Goal: Find specific page/section: Find specific page/section

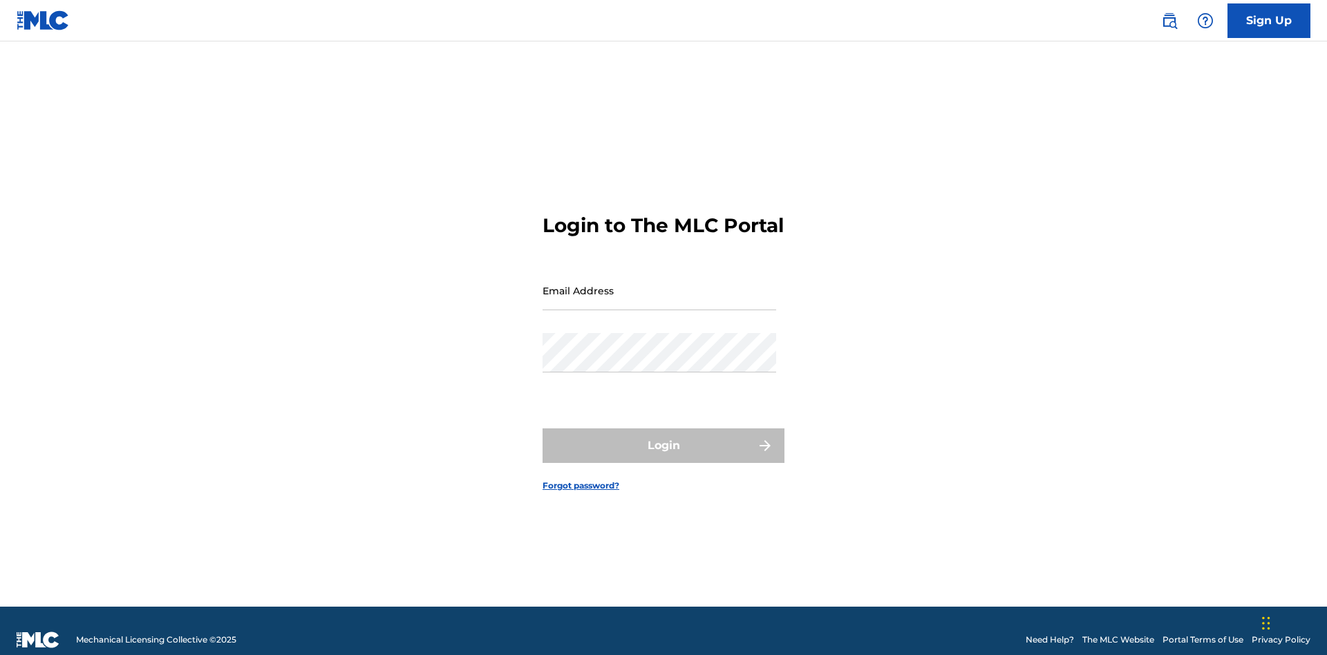
scroll to position [18, 0]
click at [659, 284] on input "Email Address" at bounding box center [660, 290] width 234 height 39
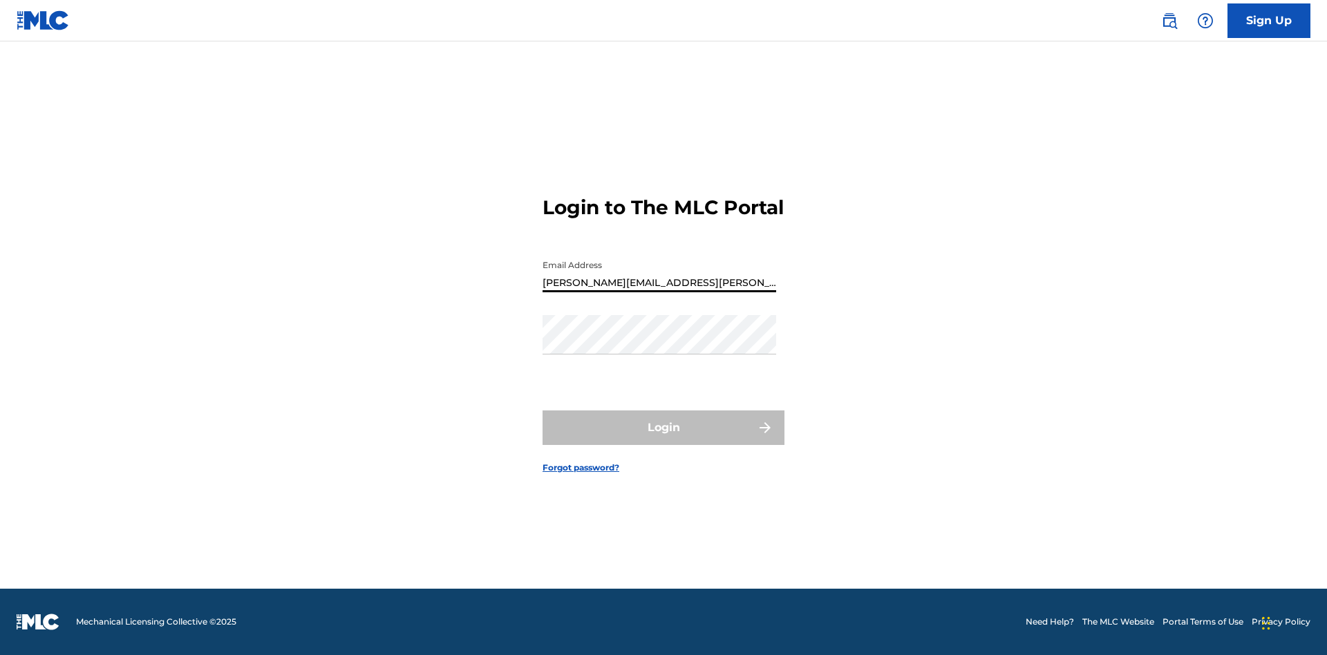
type input "[PERSON_NAME][EMAIL_ADDRESS][PERSON_NAME][DOMAIN_NAME]"
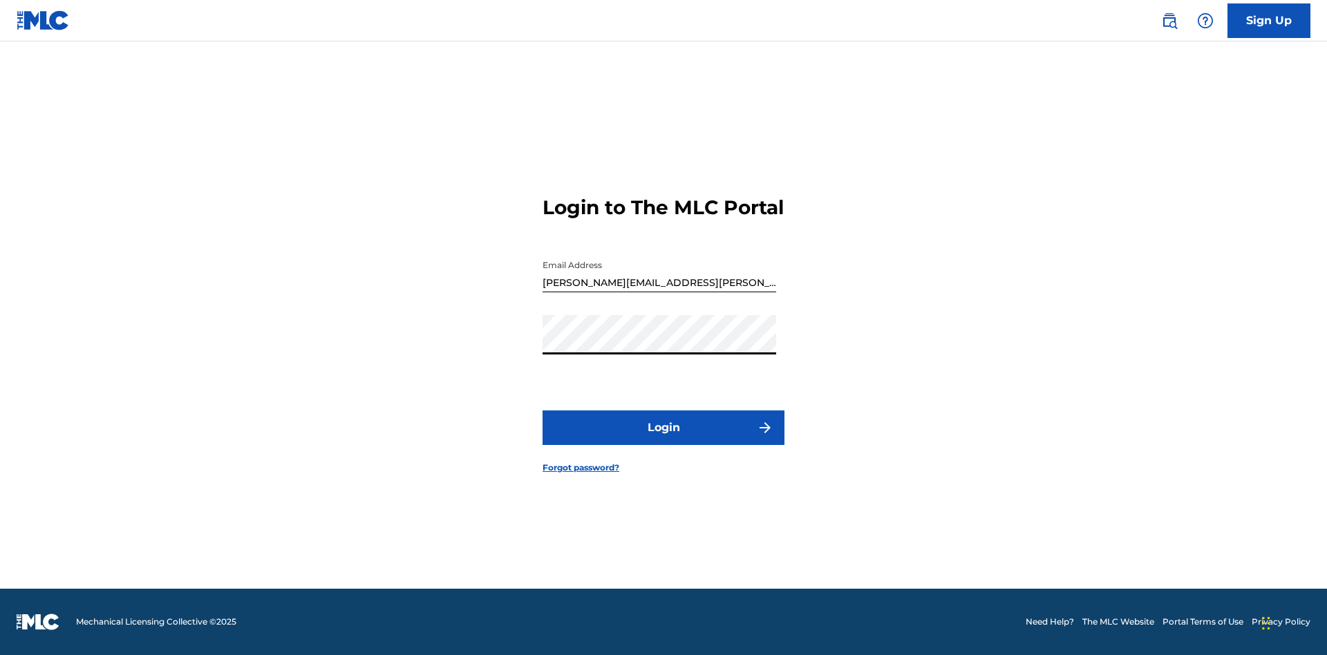
click at [664, 440] on button "Login" at bounding box center [664, 428] width 242 height 35
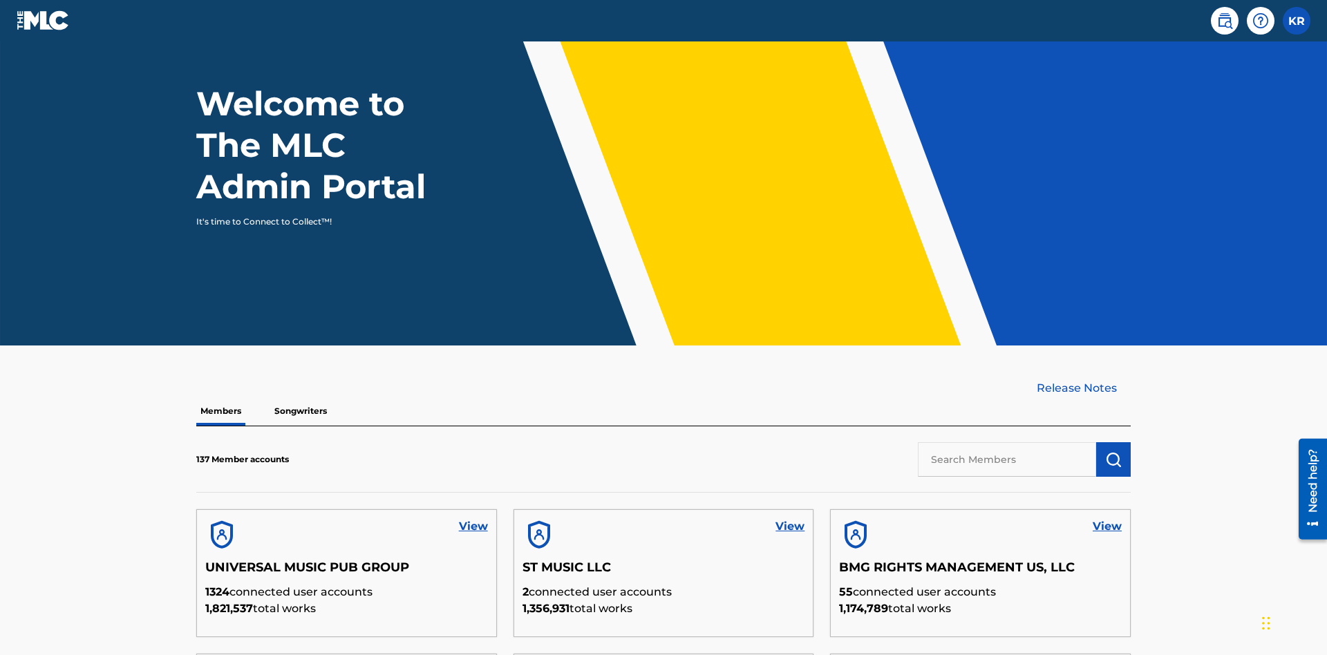
click at [1007, 442] on input "text" at bounding box center [1007, 459] width 178 height 35
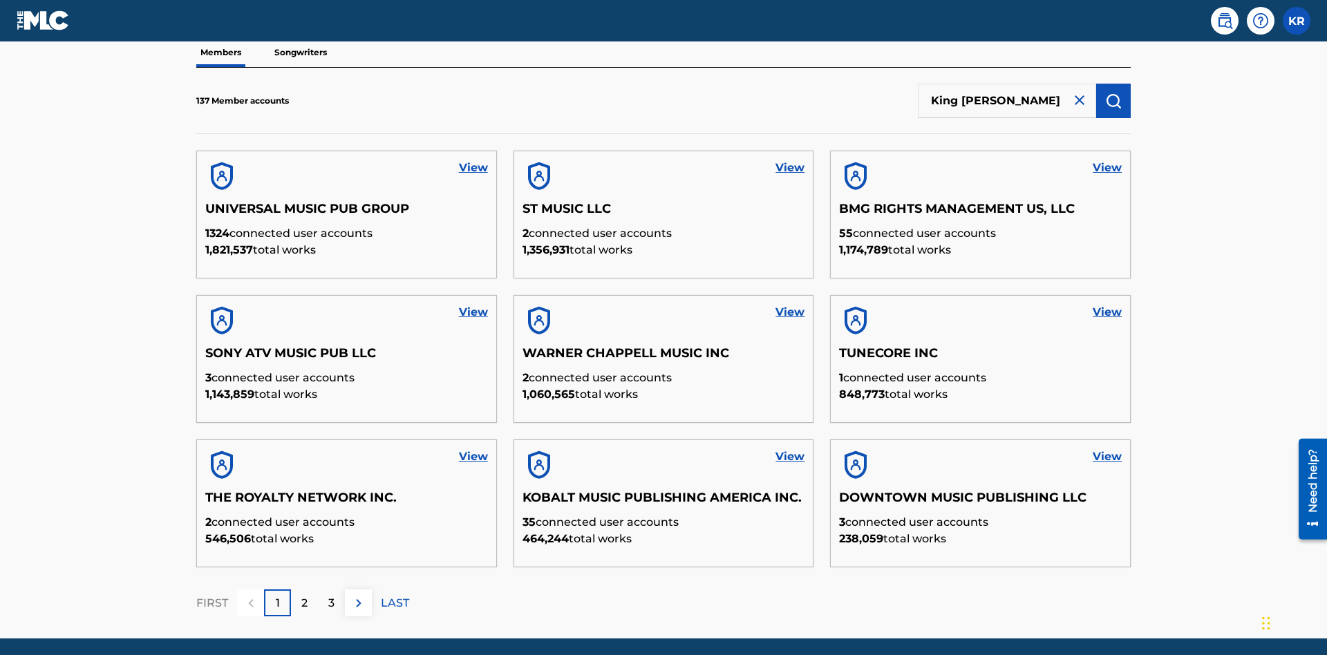
type input "King [PERSON_NAME]"
click at [1114, 93] on img "submit" at bounding box center [1113, 101] width 17 height 17
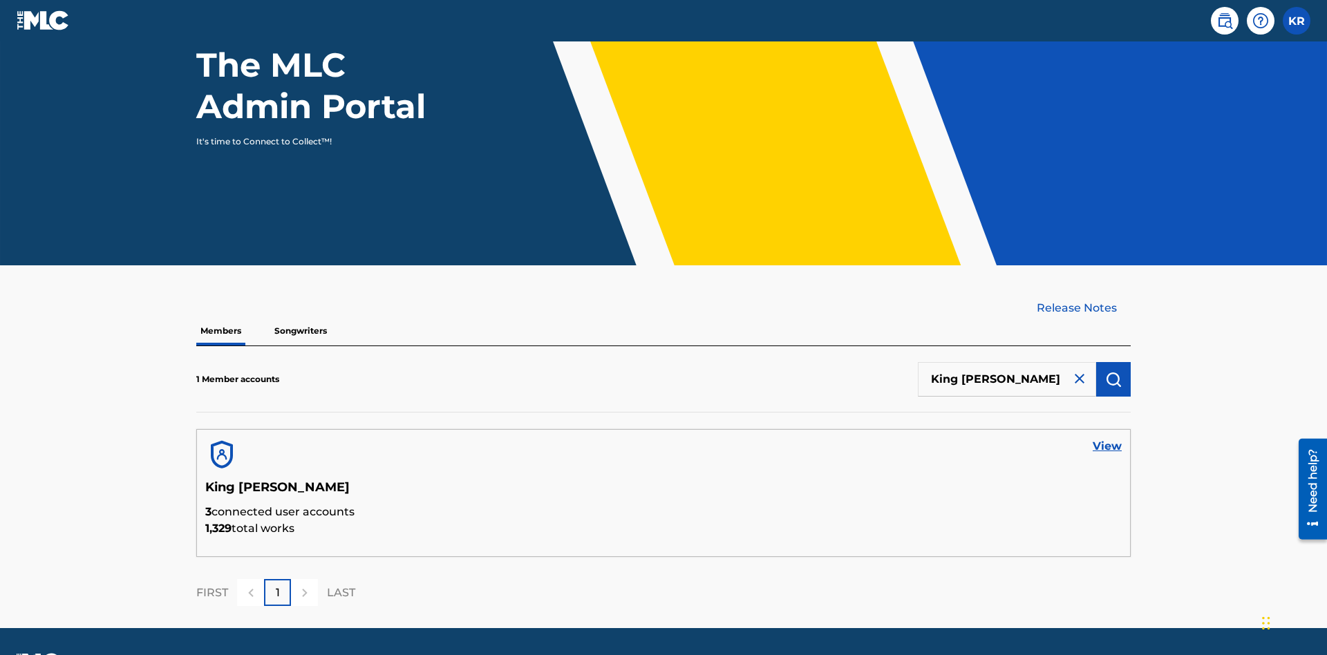
click at [1107, 438] on link "View" at bounding box center [1107, 446] width 29 height 17
